Goal: Check status: Check status

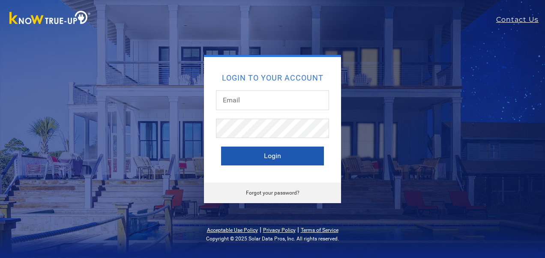
type input "[EMAIL_ADDRESS][DOMAIN_NAME]"
click at [269, 155] on button "Login" at bounding box center [272, 156] width 103 height 19
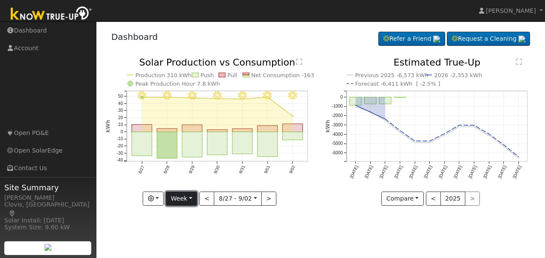
click at [186, 196] on button "Week" at bounding box center [181, 199] width 31 height 15
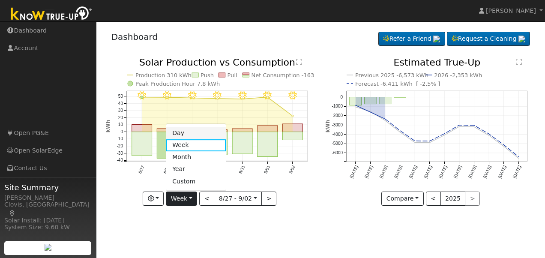
click at [185, 135] on link "Day" at bounding box center [196, 133] width 60 height 12
type input "[DATE]"
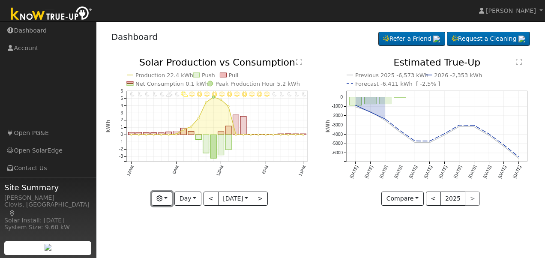
click at [164, 201] on button "button" at bounding box center [162, 199] width 21 height 15
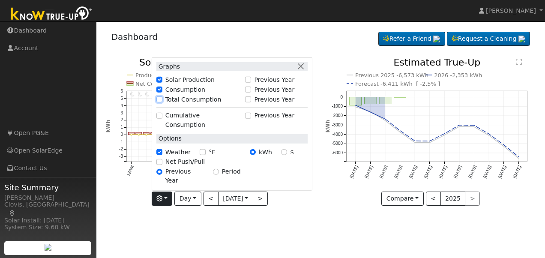
click at [159, 102] on input "Total Consumption" at bounding box center [159, 99] width 6 height 6
checkbox input "true"
click at [247, 218] on div "User Profile First name Last name Email Email Notifications No Emails No Emails…" at bounding box center [320, 139] width 449 height 236
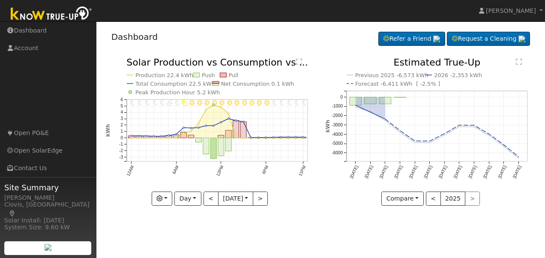
click at [307, 219] on div "User Profile First name Last name Email Email Notifications No Emails No Emails…" at bounding box center [320, 139] width 449 height 236
click at [263, 200] on button ">" at bounding box center [260, 199] width 15 height 15
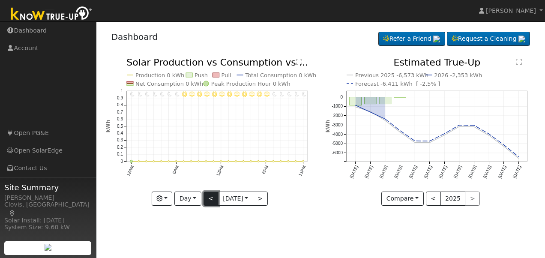
click at [206, 197] on button "<" at bounding box center [210, 199] width 15 height 15
type input "[DATE]"
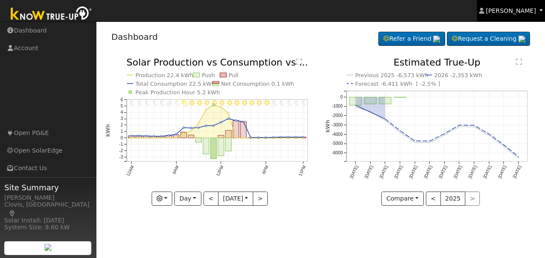
click at [516, 11] on span "[PERSON_NAME]" at bounding box center [511, 10] width 50 height 7
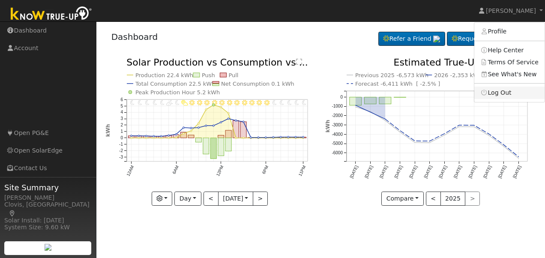
click at [502, 95] on link "Log Out" at bounding box center [509, 93] width 70 height 12
